Goal: Navigation & Orientation: Understand site structure

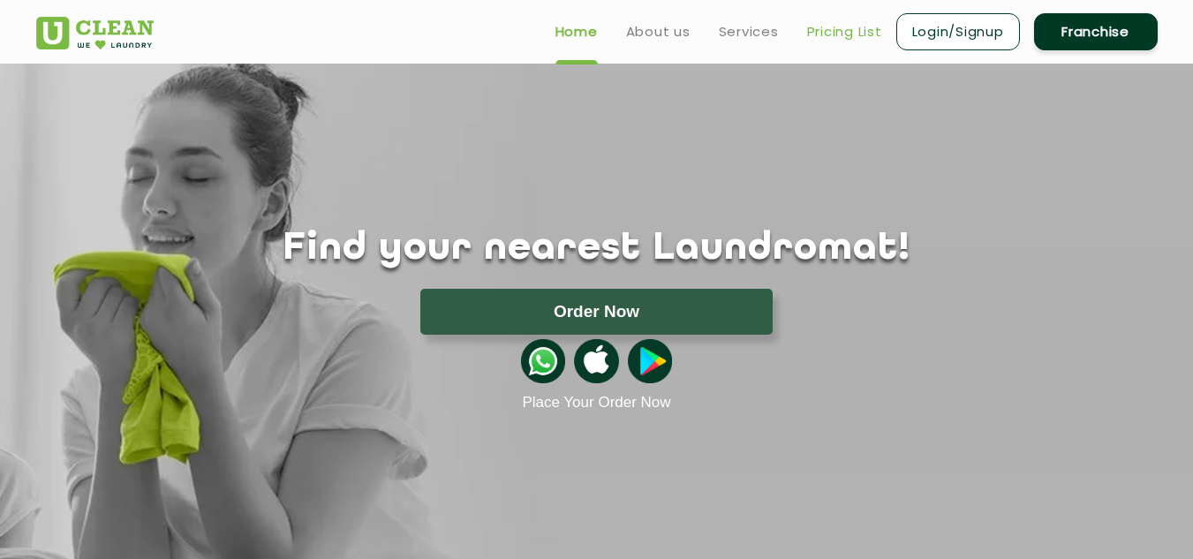
click at [838, 29] on link "Pricing List" at bounding box center [844, 31] width 75 height 21
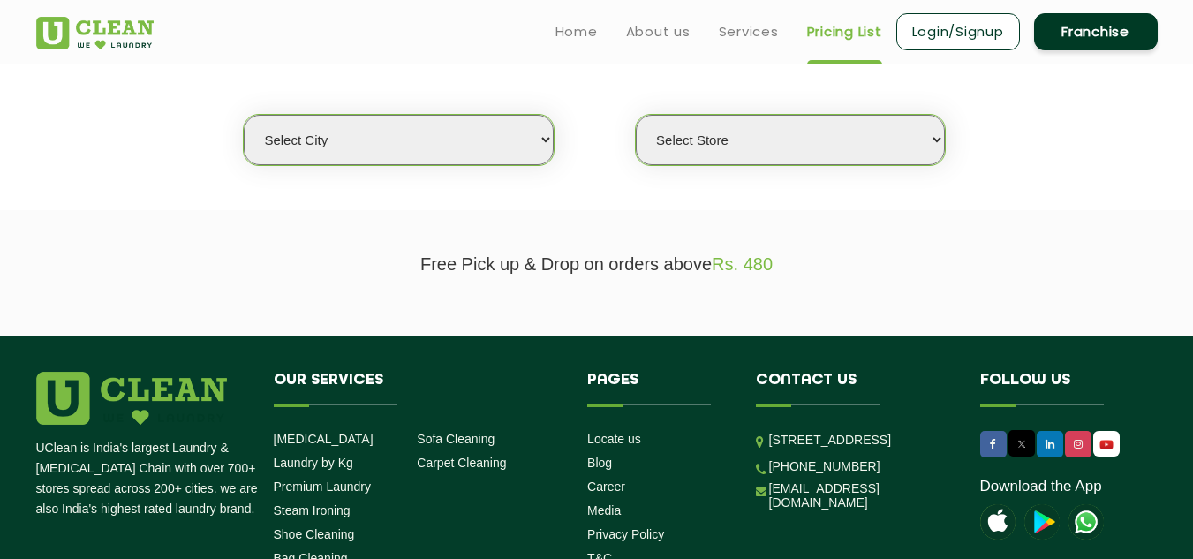
scroll to position [265, 0]
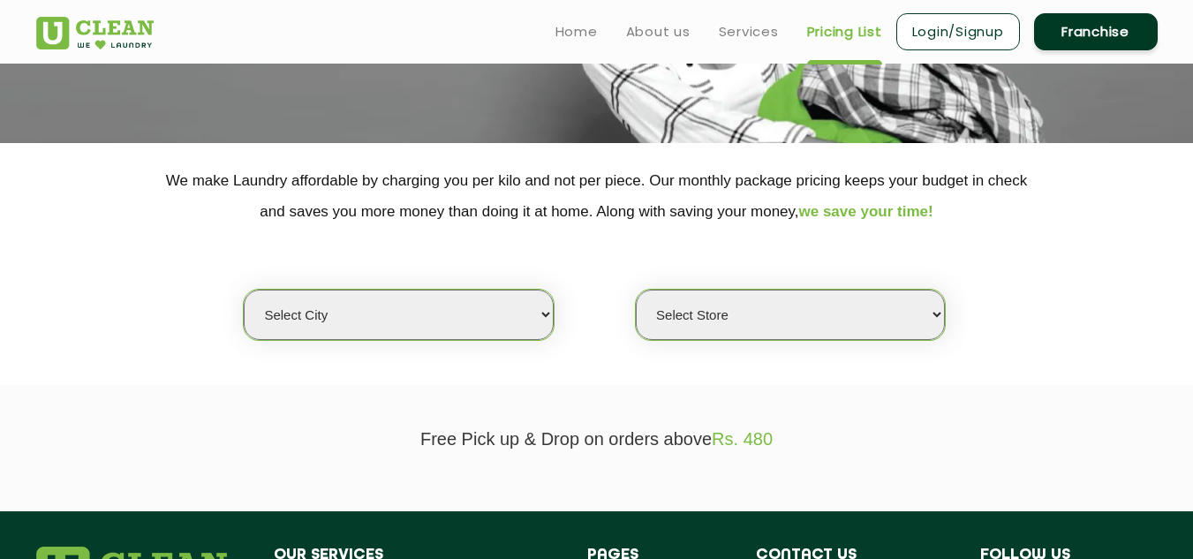
select select "0"
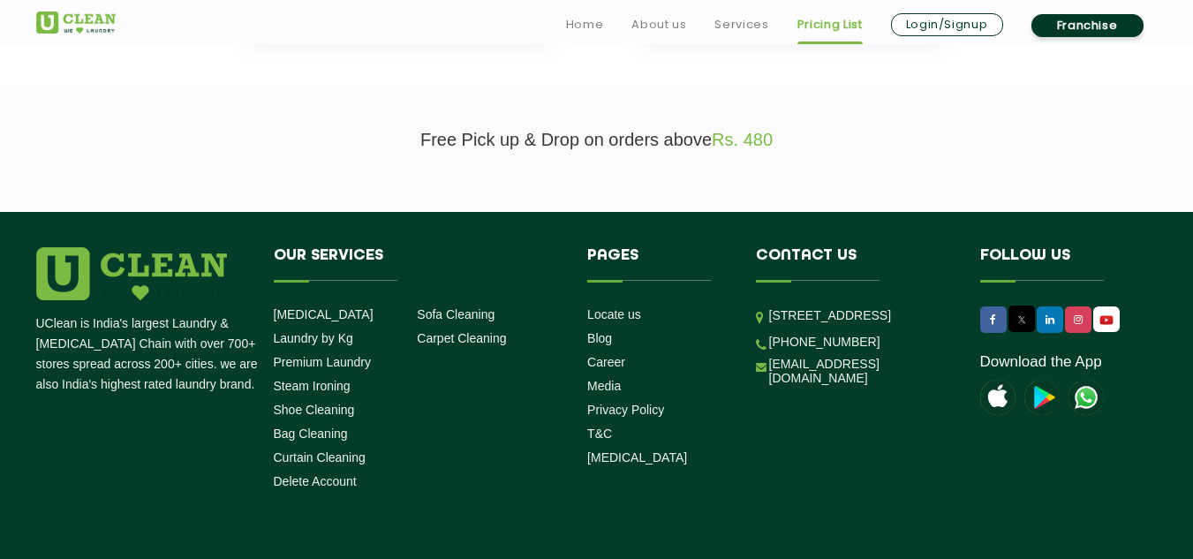
scroll to position [464, 0]
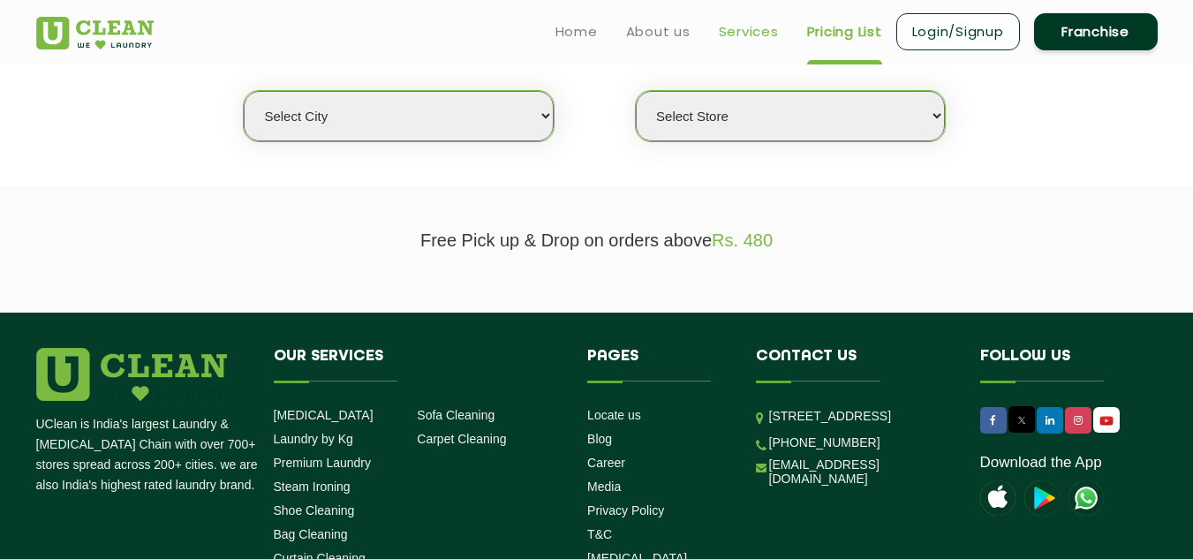
click at [754, 38] on link "Services" at bounding box center [749, 31] width 60 height 21
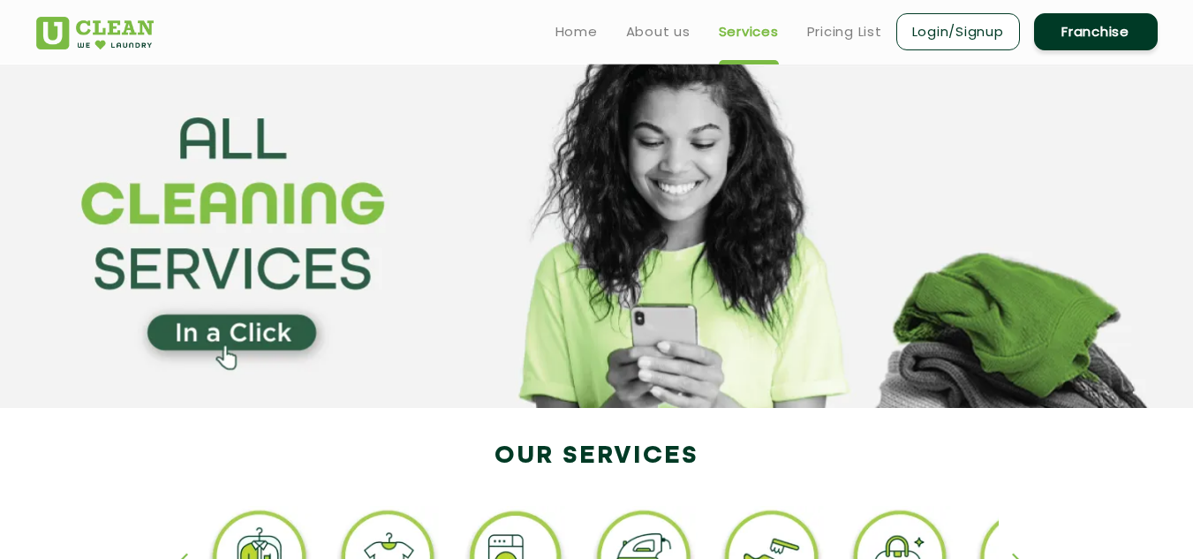
click at [1125, 18] on link "Franchise" at bounding box center [1096, 31] width 124 height 37
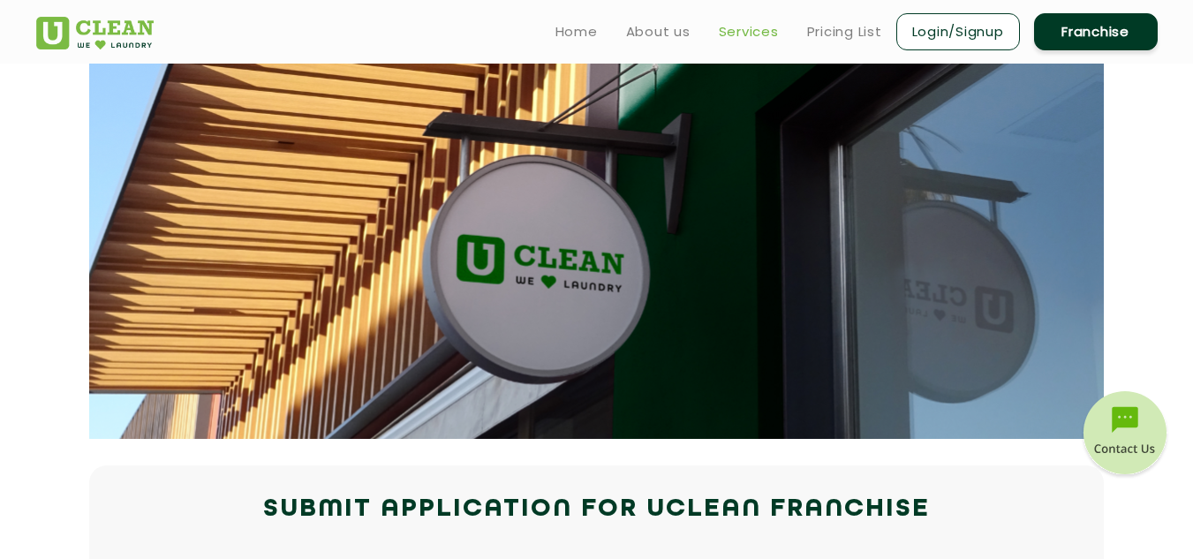
click at [737, 39] on link "Services" at bounding box center [749, 31] width 60 height 21
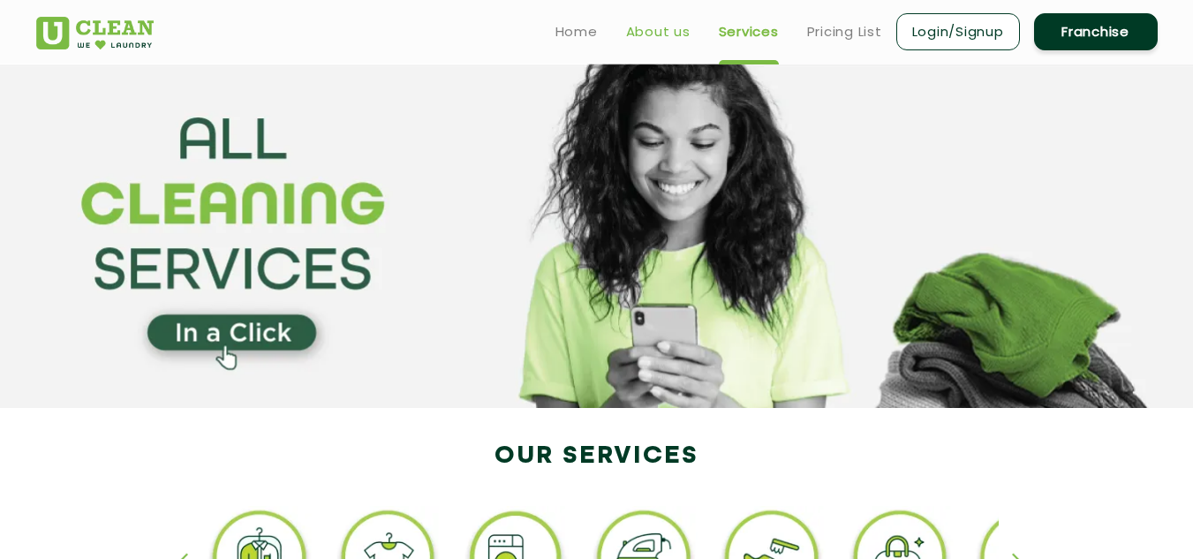
click at [671, 30] on link "About us" at bounding box center [658, 31] width 64 height 21
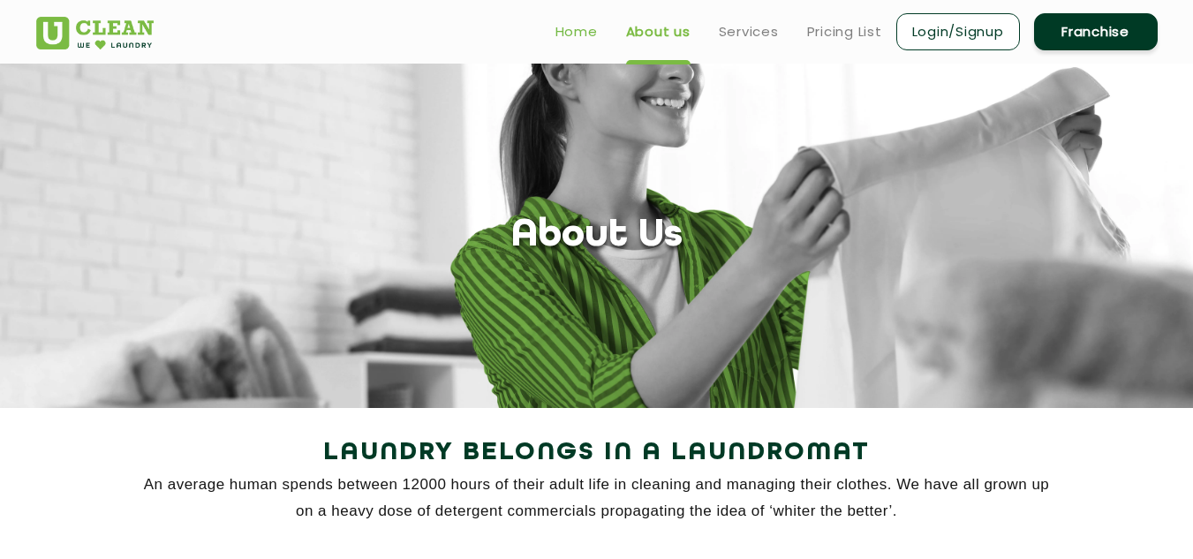
click at [556, 26] on link "Home" at bounding box center [577, 31] width 42 height 21
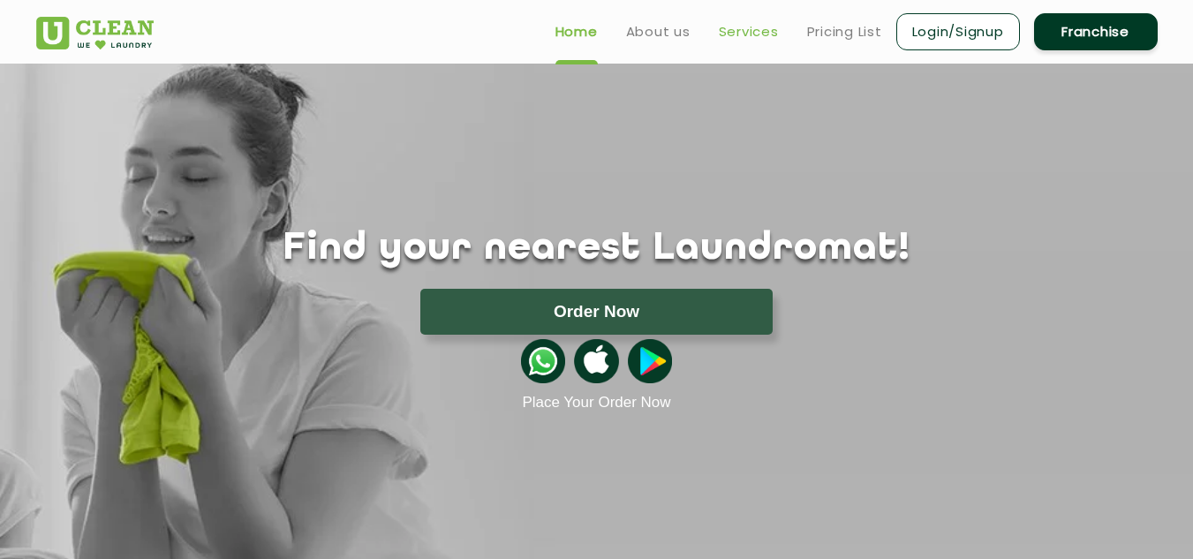
click at [732, 30] on link "Services" at bounding box center [749, 31] width 60 height 21
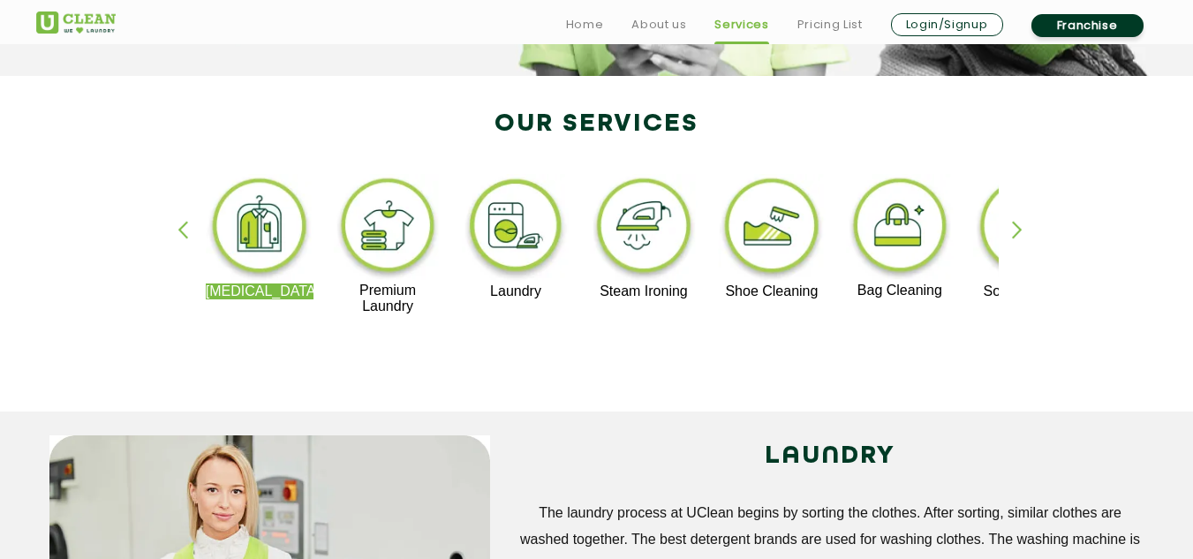
scroll to position [442, 0]
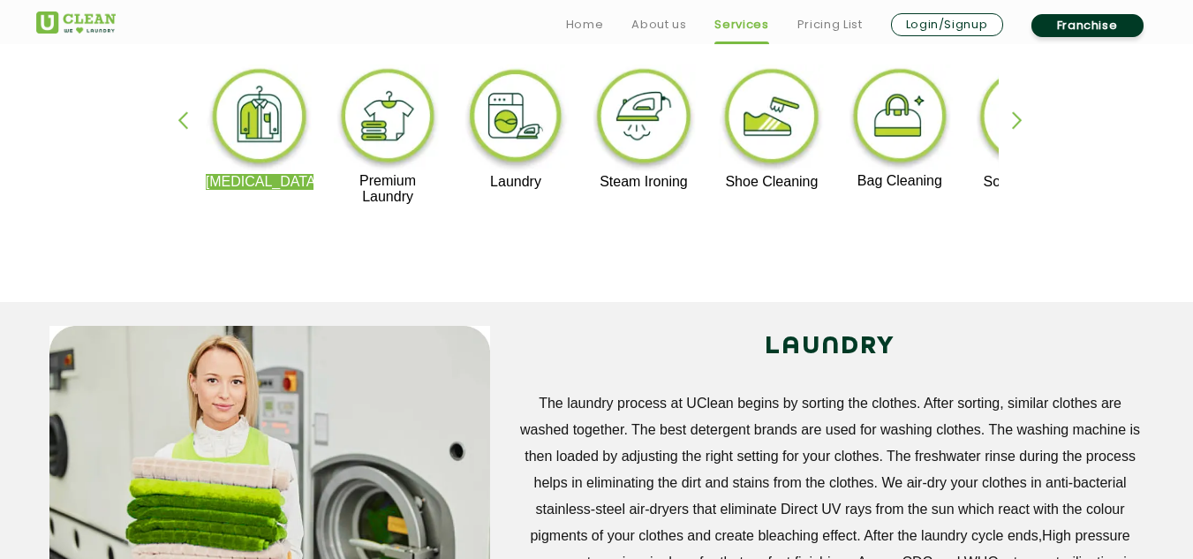
click at [1015, 121] on div "button" at bounding box center [1025, 135] width 27 height 49
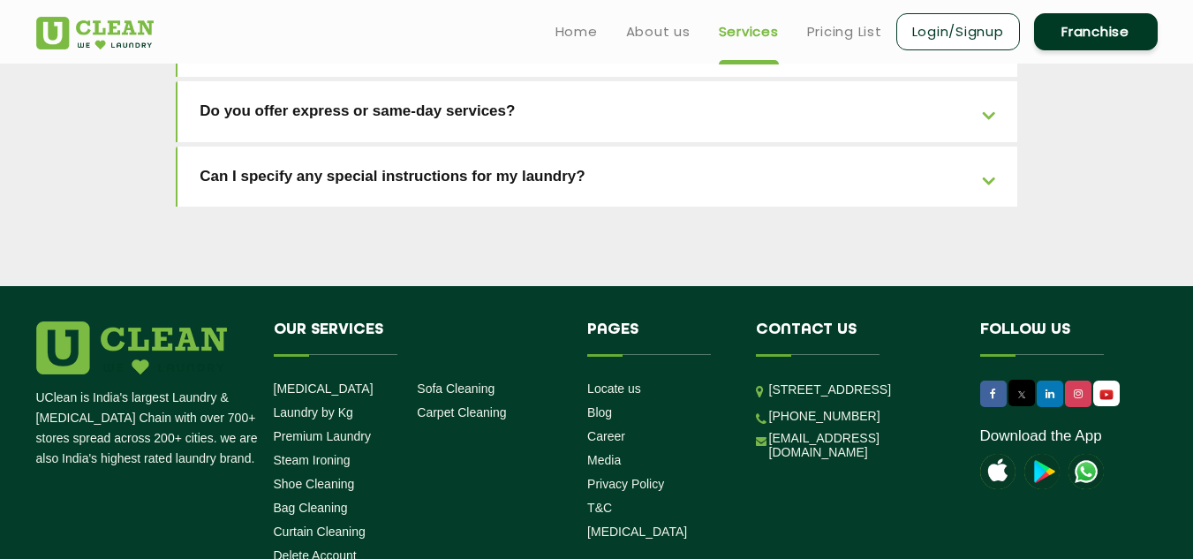
scroll to position [3835, 0]
